Goal: Task Accomplishment & Management: Use online tool/utility

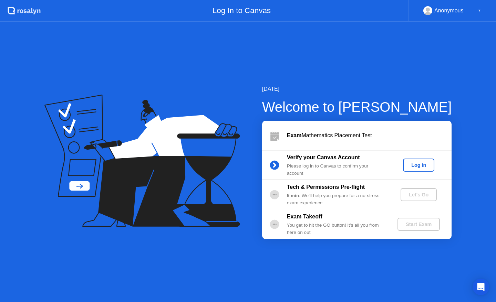
click at [413, 164] on div "Log In" at bounding box center [418, 165] width 26 height 6
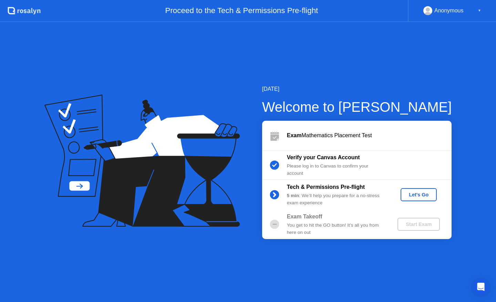
click at [426, 193] on div "Let's Go" at bounding box center [418, 195] width 31 height 6
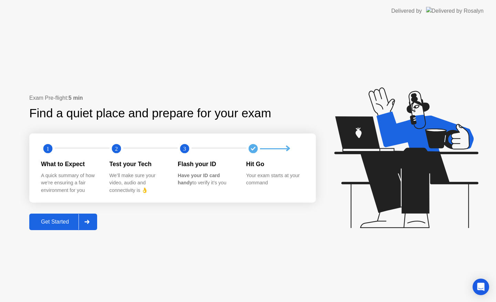
click at [65, 216] on button "Get Started" at bounding box center [63, 222] width 68 height 17
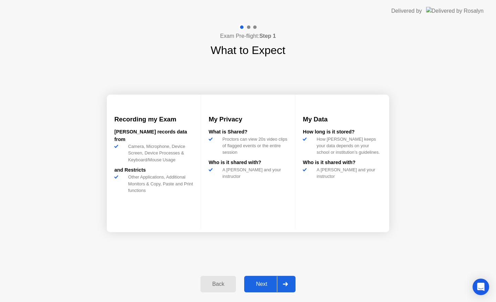
click at [267, 281] on div "Next" at bounding box center [261, 284] width 31 height 6
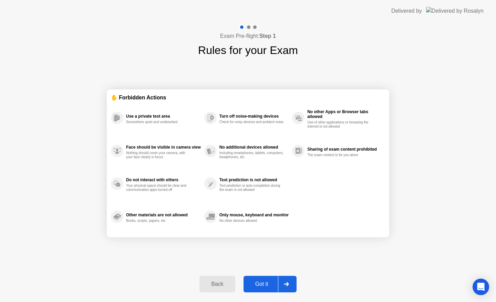
click at [272, 283] on div "Got it" at bounding box center [261, 284] width 32 height 6
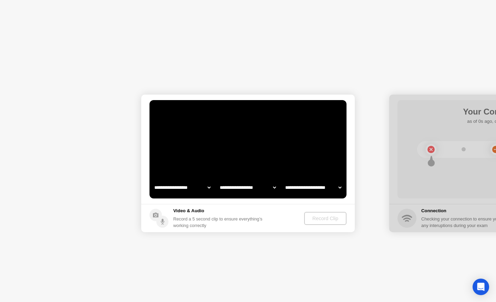
select select "**********"
select select "*******"
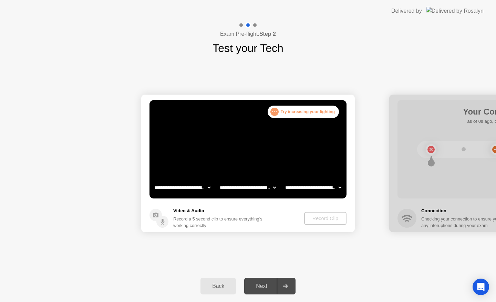
click at [277, 112] on div ". . ." at bounding box center [274, 112] width 8 height 8
click at [316, 223] on button "Record Clip" at bounding box center [326, 218] width 42 height 13
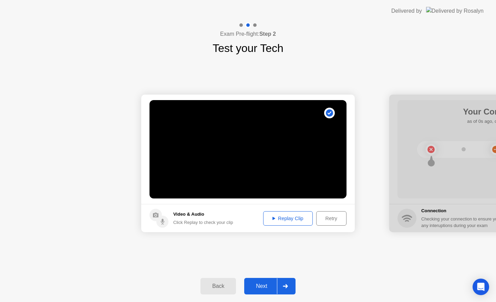
click at [327, 213] on button "Retry" at bounding box center [331, 218] width 30 height 14
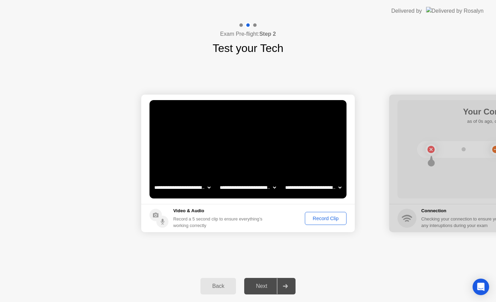
click at [325, 214] on button "Record Clip" at bounding box center [326, 218] width 42 height 13
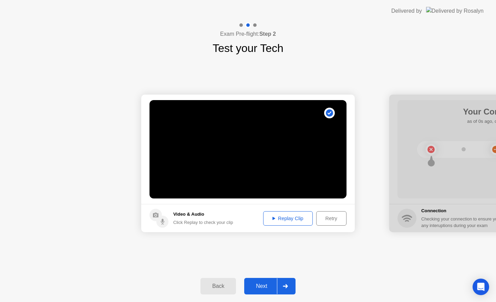
click at [289, 216] on div "Replay Clip" at bounding box center [287, 219] width 45 height 6
click at [273, 285] on div "Next" at bounding box center [261, 286] width 31 height 6
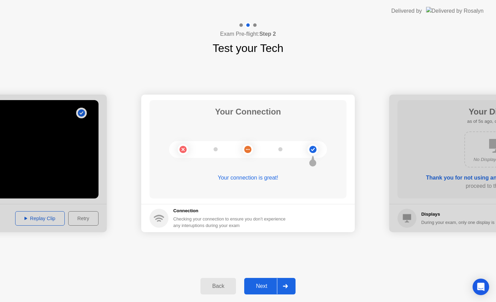
click at [274, 278] on button "Next" at bounding box center [269, 286] width 51 height 17
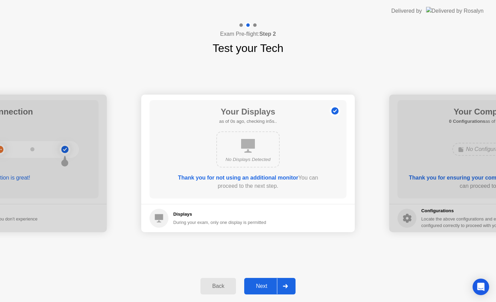
click at [272, 287] on div "Next" at bounding box center [261, 286] width 31 height 6
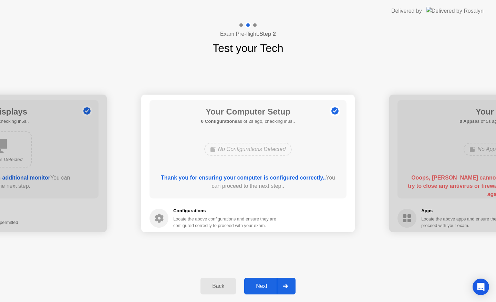
click at [263, 283] on div "Next" at bounding box center [261, 286] width 31 height 6
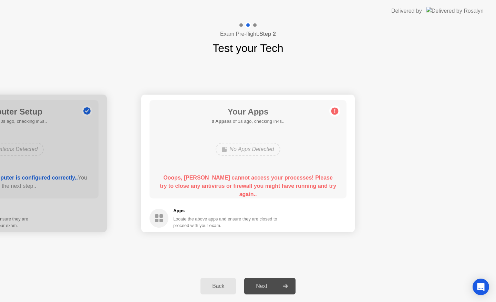
click at [336, 115] on icon at bounding box center [334, 111] width 11 height 11
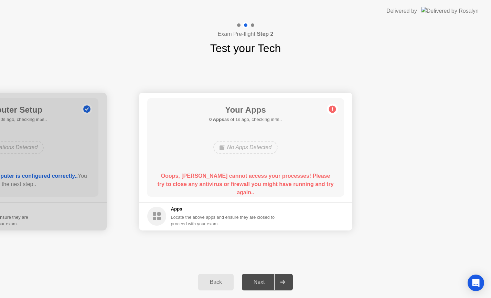
click at [47, 48] on div "Exam Pre-flight: Step 2 Test your Tech" at bounding box center [245, 39] width 491 height 34
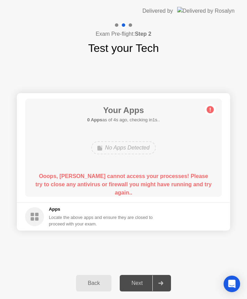
click at [211, 111] on icon at bounding box center [210, 110] width 1 height 4
click at [93, 283] on div "Back" at bounding box center [93, 284] width 31 height 6
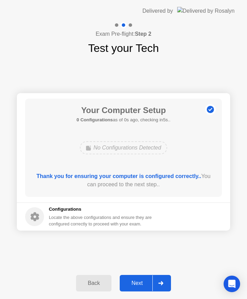
click at [137, 284] on div "Next" at bounding box center [137, 284] width 31 height 6
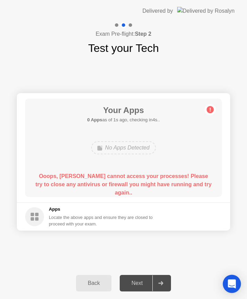
click at [230, 281] on icon "Open Intercom Messenger" at bounding box center [231, 284] width 9 height 9
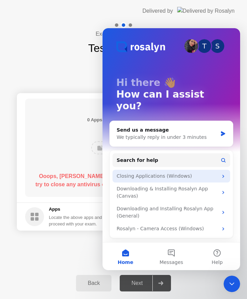
click at [162, 173] on div "Closing Applications (Windows)" at bounding box center [167, 176] width 101 height 7
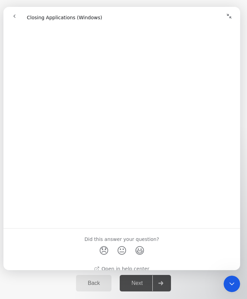
scroll to position [743, 0]
click at [109, 281] on div "Back" at bounding box center [93, 284] width 31 height 6
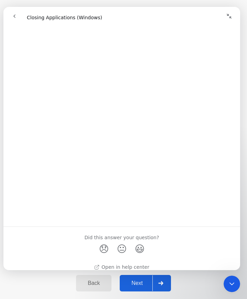
click at [235, 14] on button "Collapse window" at bounding box center [229, 16] width 13 height 13
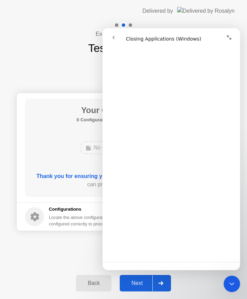
scroll to position [631, 0]
click at [114, 37] on icon "go back" at bounding box center [114, 38] width 6 height 6
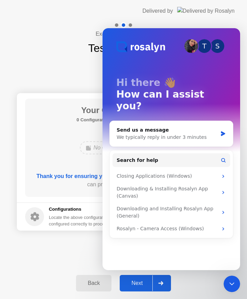
click at [82, 39] on div "Exam Pre-flight: Step 2 Test your Tech" at bounding box center [123, 39] width 247 height 34
click at [233, 284] on icon "Close Intercom Messenger" at bounding box center [232, 284] width 5 height 3
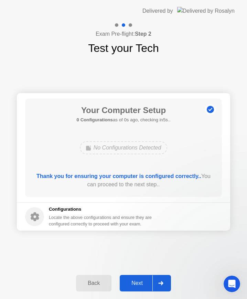
scroll to position [0, 0]
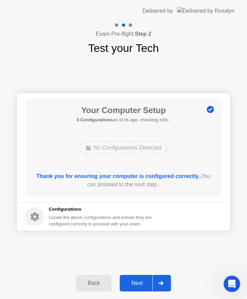
click at [157, 288] on div at bounding box center [160, 284] width 17 height 16
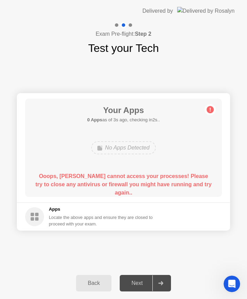
click at [89, 284] on div "Back" at bounding box center [93, 284] width 31 height 6
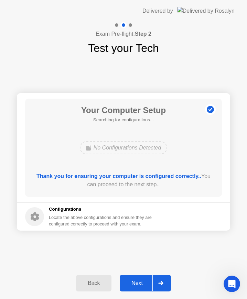
click at [159, 282] on icon at bounding box center [160, 284] width 5 height 4
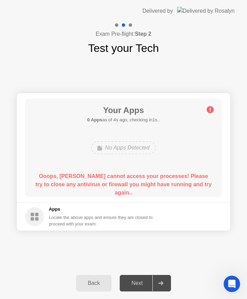
click at [146, 201] on main "Your Apps 0 Apps as of 4s ago, checking in1s.. No Apps Detected Ooops, [PERSON_…" at bounding box center [123, 147] width 213 height 109
